Goal: Use online tool/utility: Utilize a website feature to perform a specific function

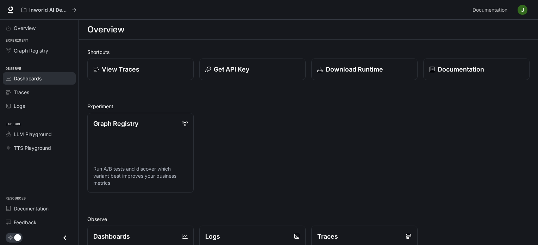
click at [31, 76] on span "Dashboards" at bounding box center [28, 78] width 28 height 7
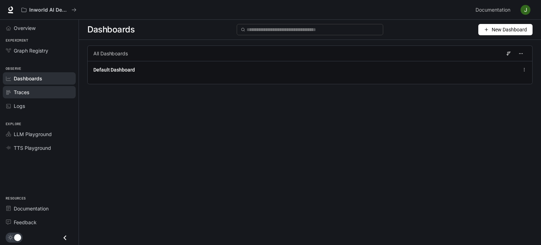
click at [43, 96] on link "Traces" at bounding box center [39, 92] width 73 height 12
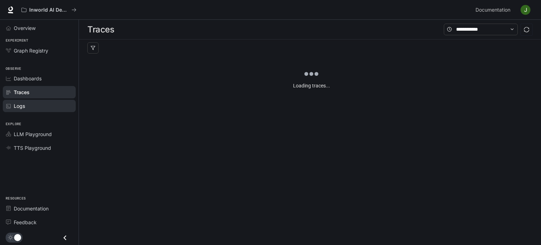
click at [36, 108] on div "Logs" at bounding box center [43, 105] width 59 height 7
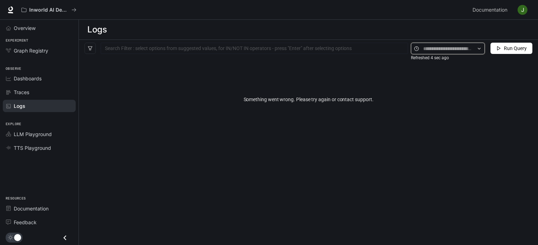
click at [460, 51] on input "text" at bounding box center [447, 49] width 49 height 8
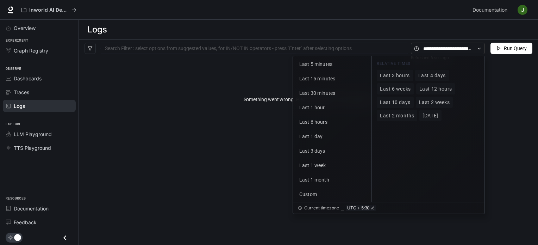
click at [515, 101] on div "Something went wrong. Please try again or contact support." at bounding box center [308, 99] width 459 height 84
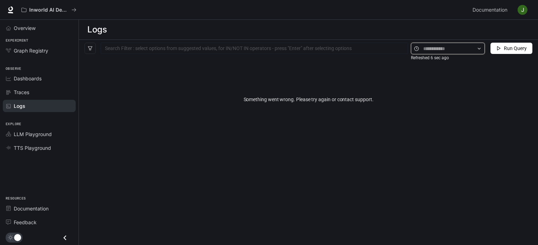
click at [459, 49] on input "text" at bounding box center [447, 49] width 49 height 8
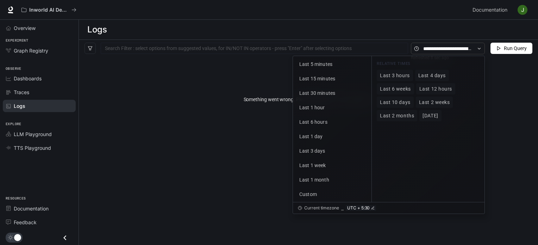
click at [504, 94] on div "Something went wrong. Please try again or contact support." at bounding box center [308, 99] width 459 height 84
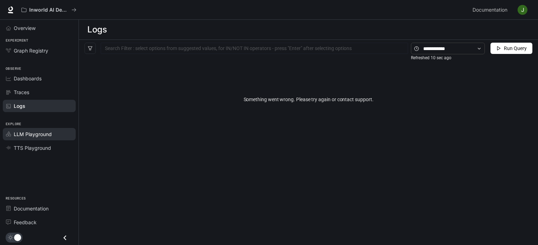
click at [28, 137] on link "LLM Playground" at bounding box center [39, 134] width 73 height 12
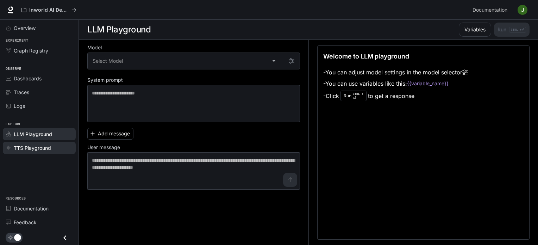
click at [29, 148] on span "TTS Playground" at bounding box center [32, 147] width 37 height 7
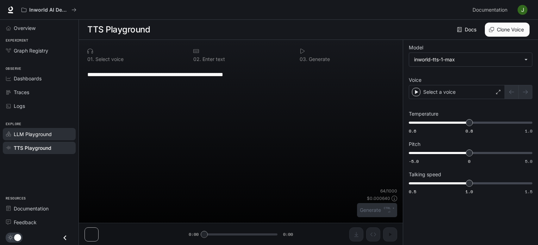
type input "**********"
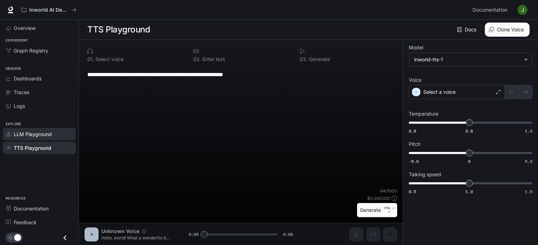
click at [40, 136] on span "LLM Playground" at bounding box center [33, 133] width 38 height 7
